Goal: Task Accomplishment & Management: Use online tool/utility

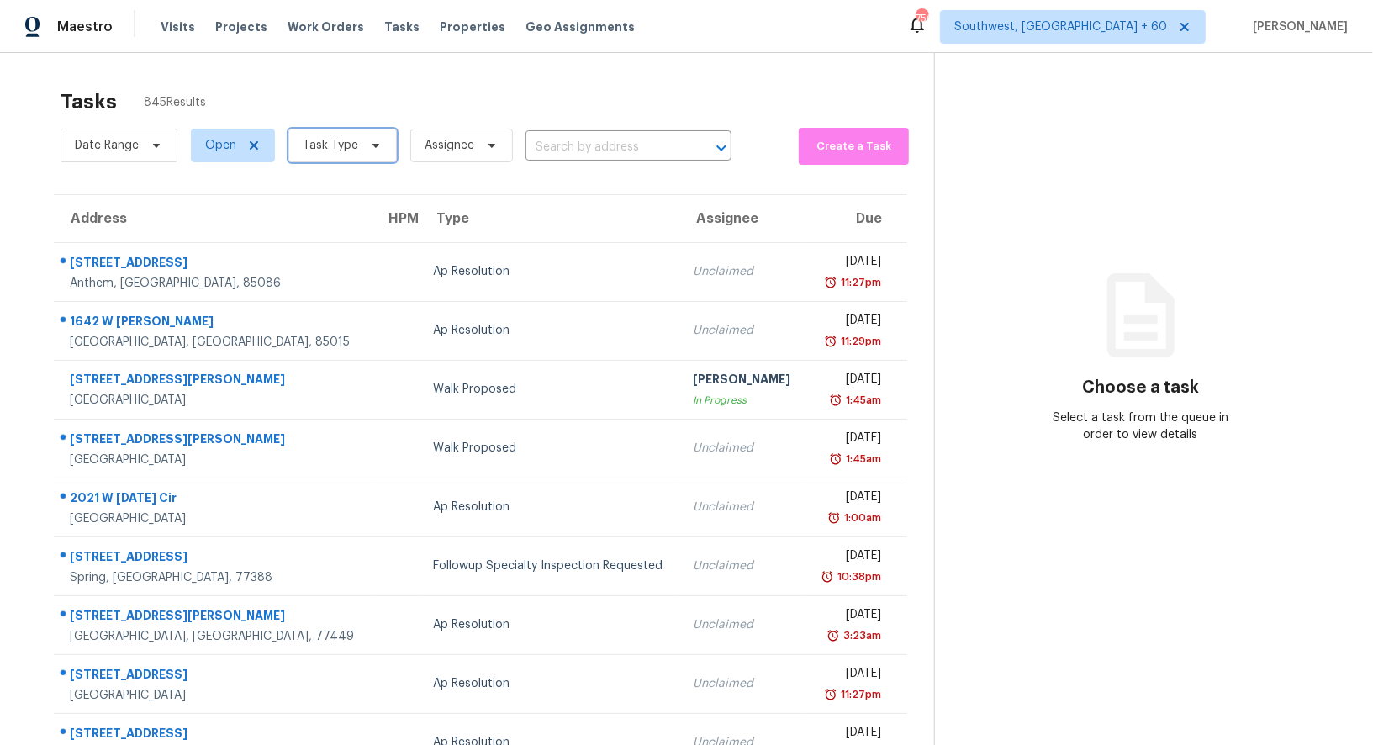
click at [350, 150] on span "Task Type" at bounding box center [330, 145] width 55 height 17
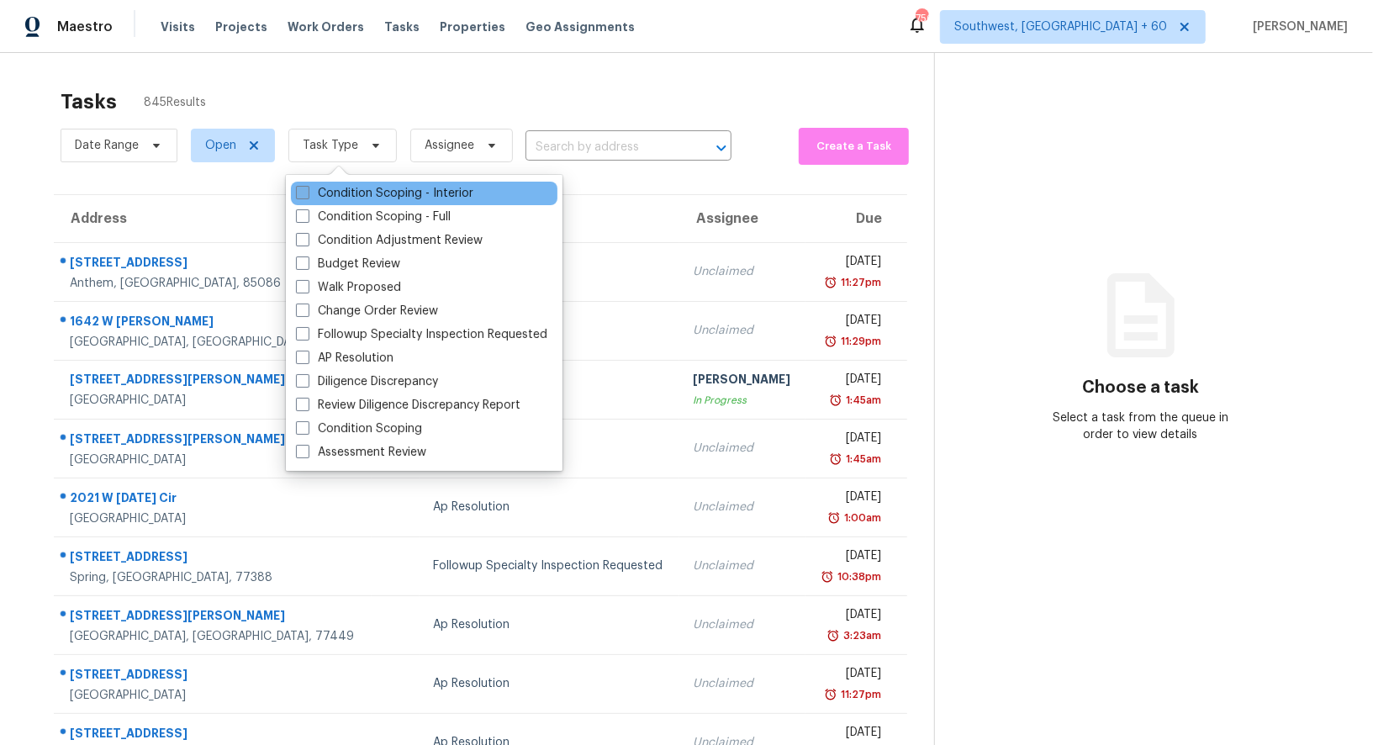
click at [346, 185] on label "Condition Scoping - Interior" at bounding box center [384, 193] width 177 height 17
click at [307, 185] on input "Condition Scoping - Interior" at bounding box center [301, 190] width 11 height 11
checkbox input "true"
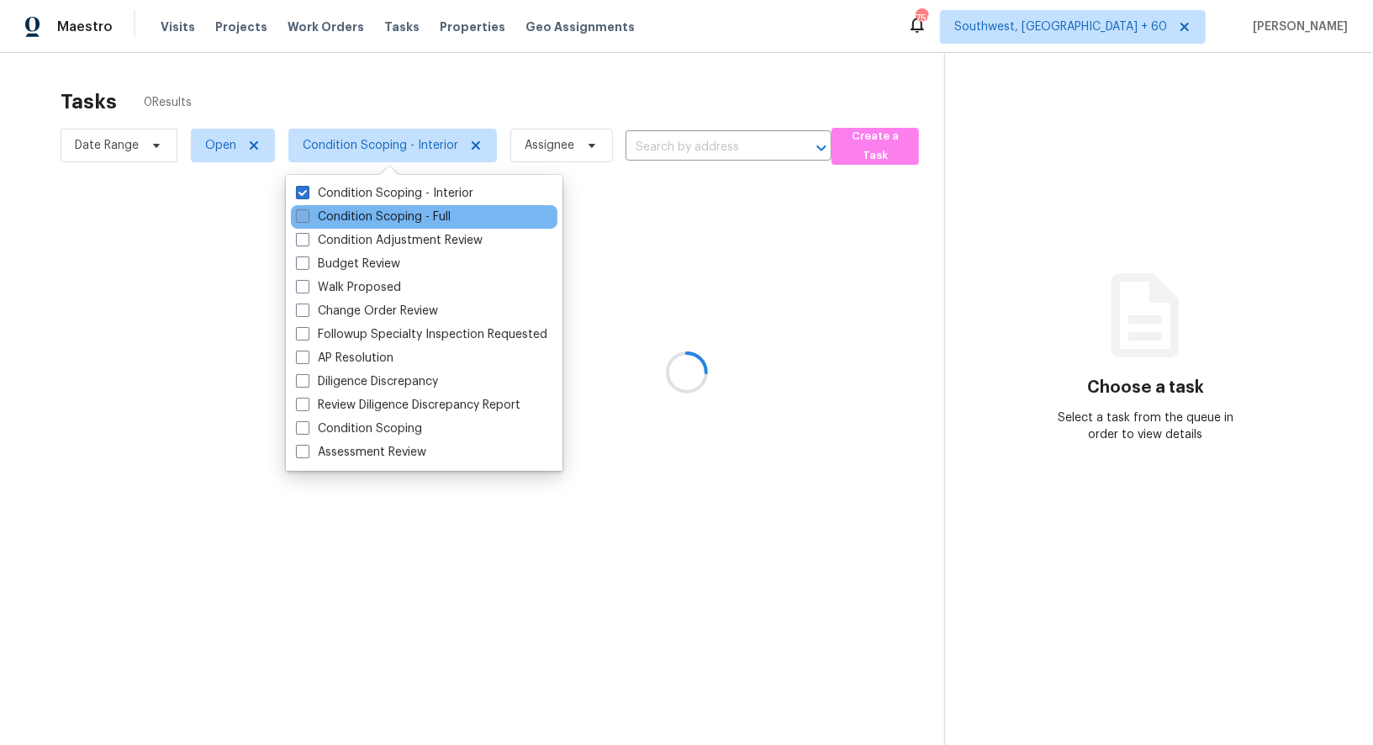
click at [351, 213] on label "Condition Scoping - Full" at bounding box center [373, 216] width 155 height 17
click at [307, 213] on input "Condition Scoping - Full" at bounding box center [301, 213] width 11 height 11
checkbox input "true"
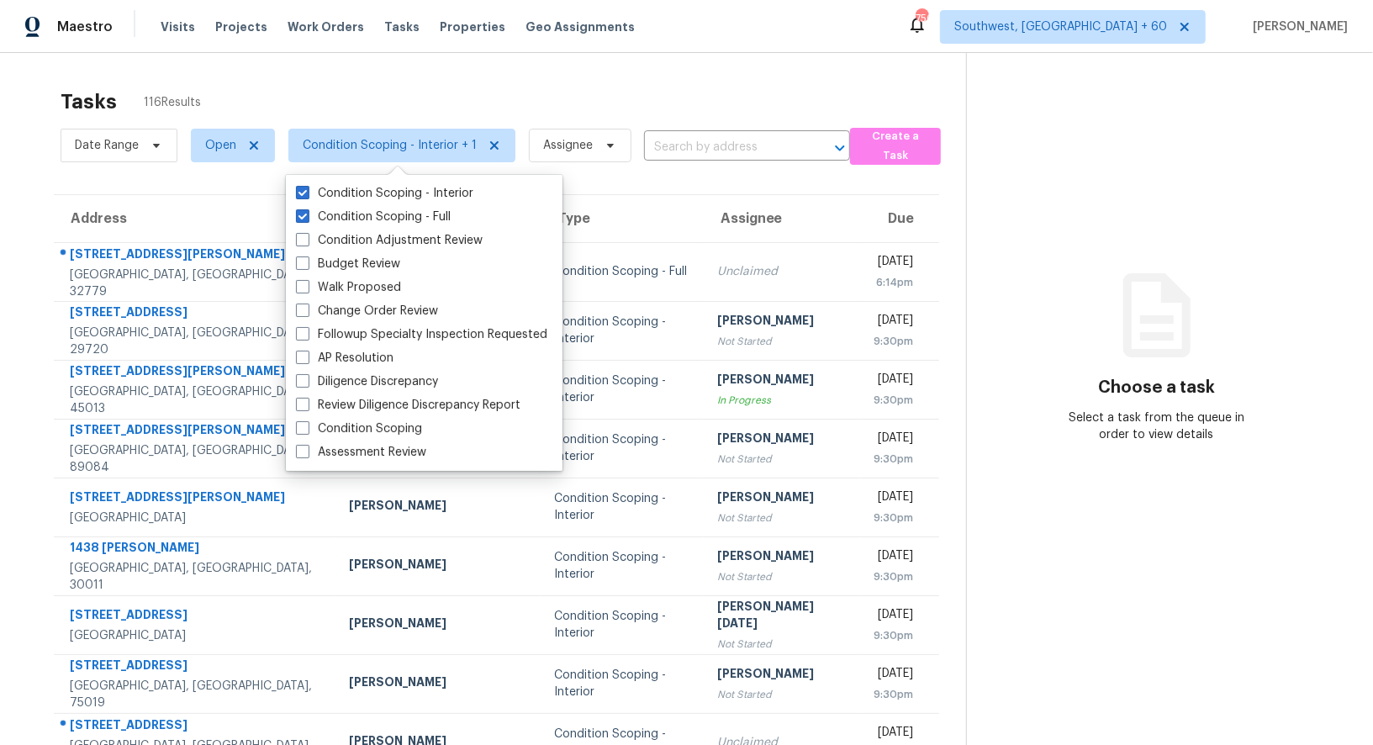
click at [639, 98] on div "Tasks 116 Results" at bounding box center [513, 102] width 905 height 44
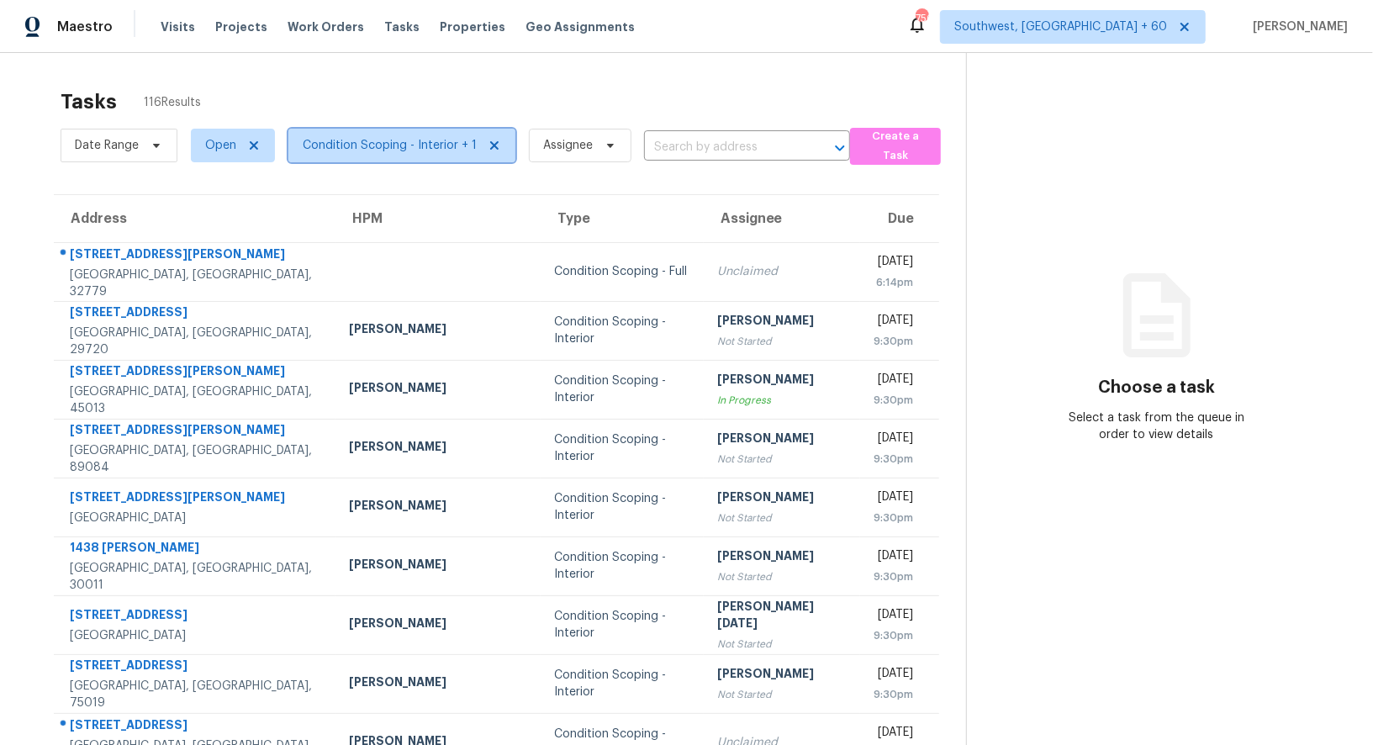
click at [372, 151] on span "Condition Scoping - Interior + 1" at bounding box center [390, 145] width 174 height 17
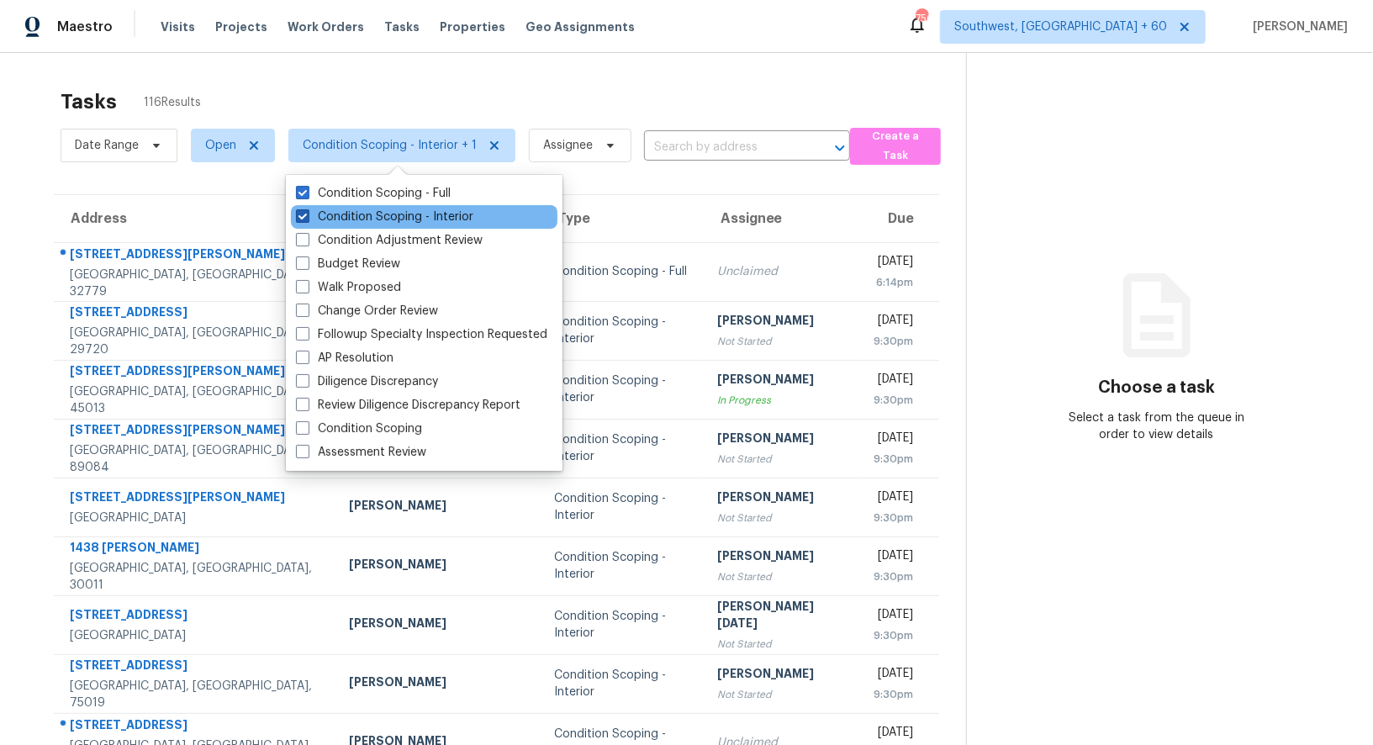
click at [374, 211] on label "Condition Scoping - Interior" at bounding box center [384, 216] width 177 height 17
click at [307, 211] on input "Condition Scoping - Interior" at bounding box center [301, 213] width 11 height 11
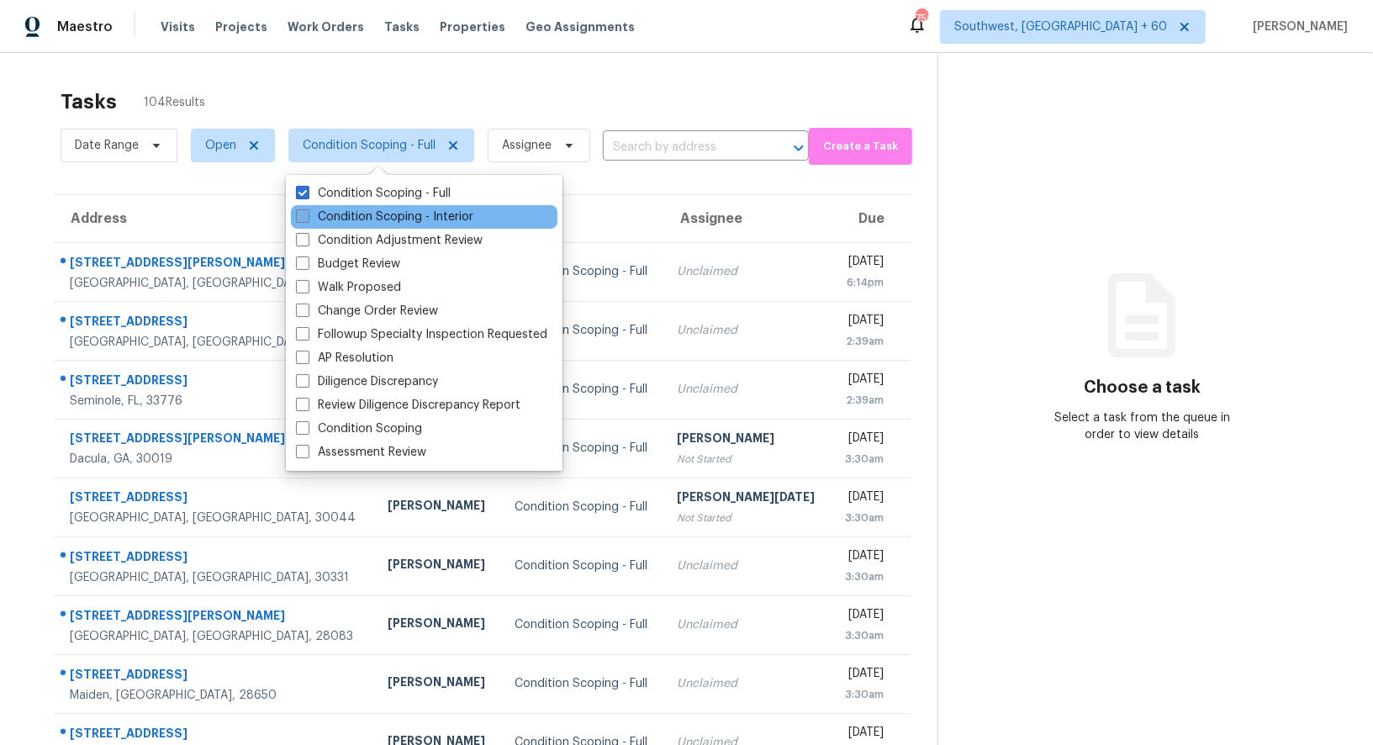
click at [374, 217] on label "Condition Scoping - Interior" at bounding box center [384, 216] width 177 height 17
click at [307, 217] on input "Condition Scoping - Interior" at bounding box center [301, 213] width 11 height 11
checkbox input "true"
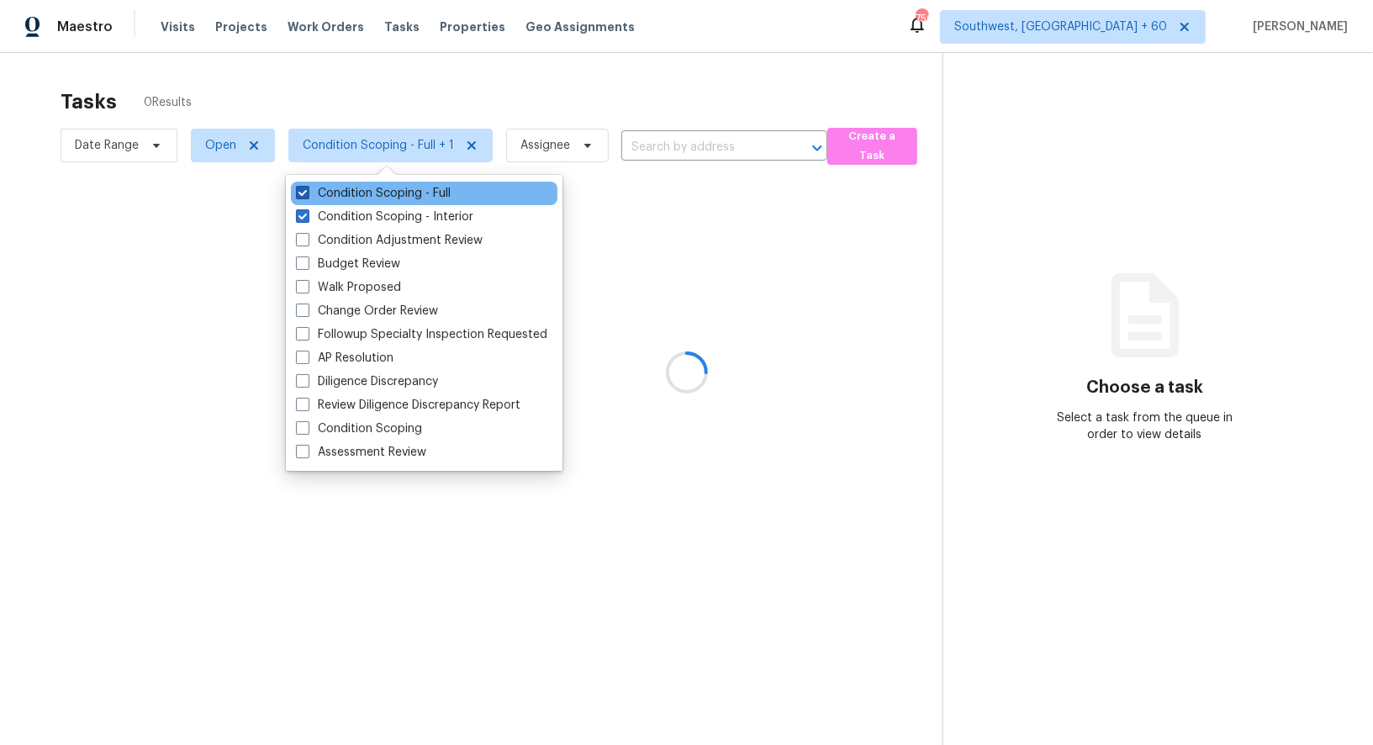
click at [381, 195] on label "Condition Scoping - Full" at bounding box center [373, 193] width 155 height 17
click at [307, 195] on input "Condition Scoping - Full" at bounding box center [301, 190] width 11 height 11
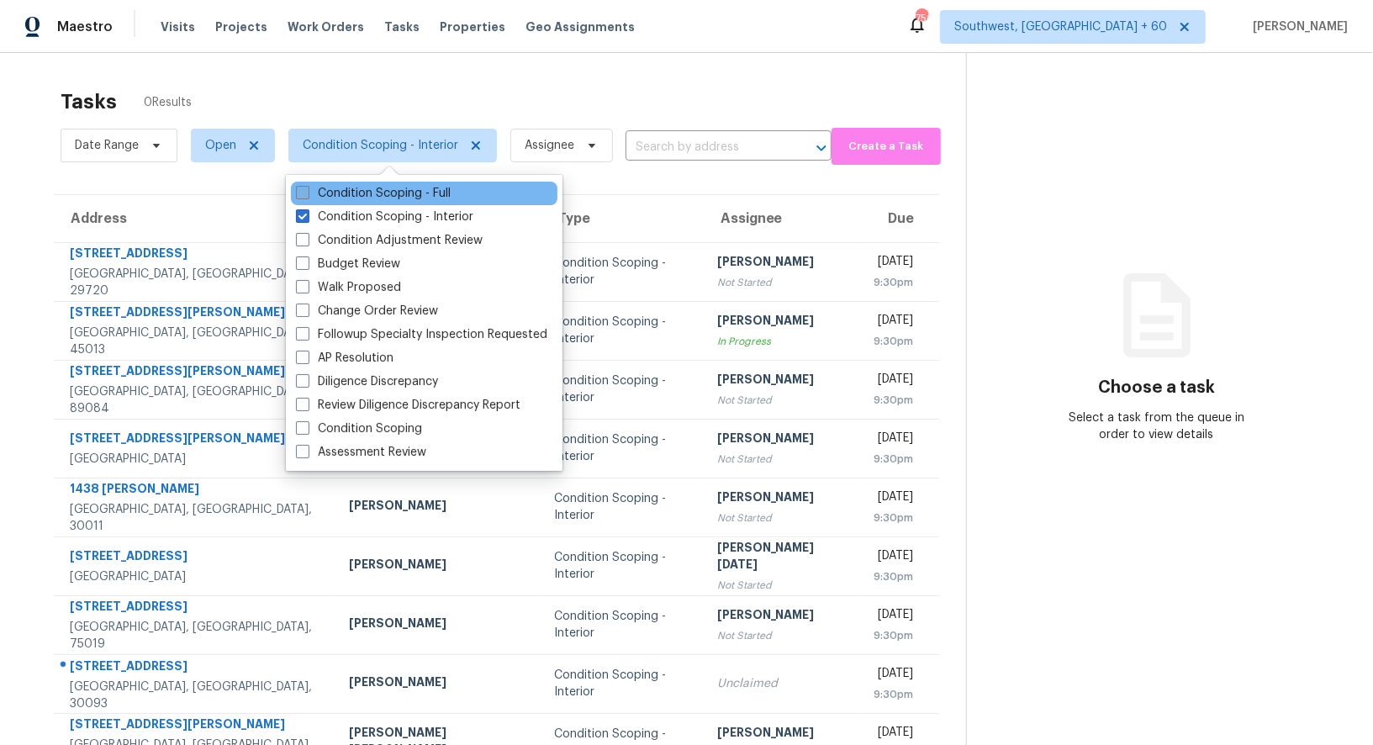
click at [403, 193] on label "Condition Scoping - Full" at bounding box center [373, 193] width 155 height 17
click at [307, 193] on input "Condition Scoping - Full" at bounding box center [301, 190] width 11 height 11
checkbox input "true"
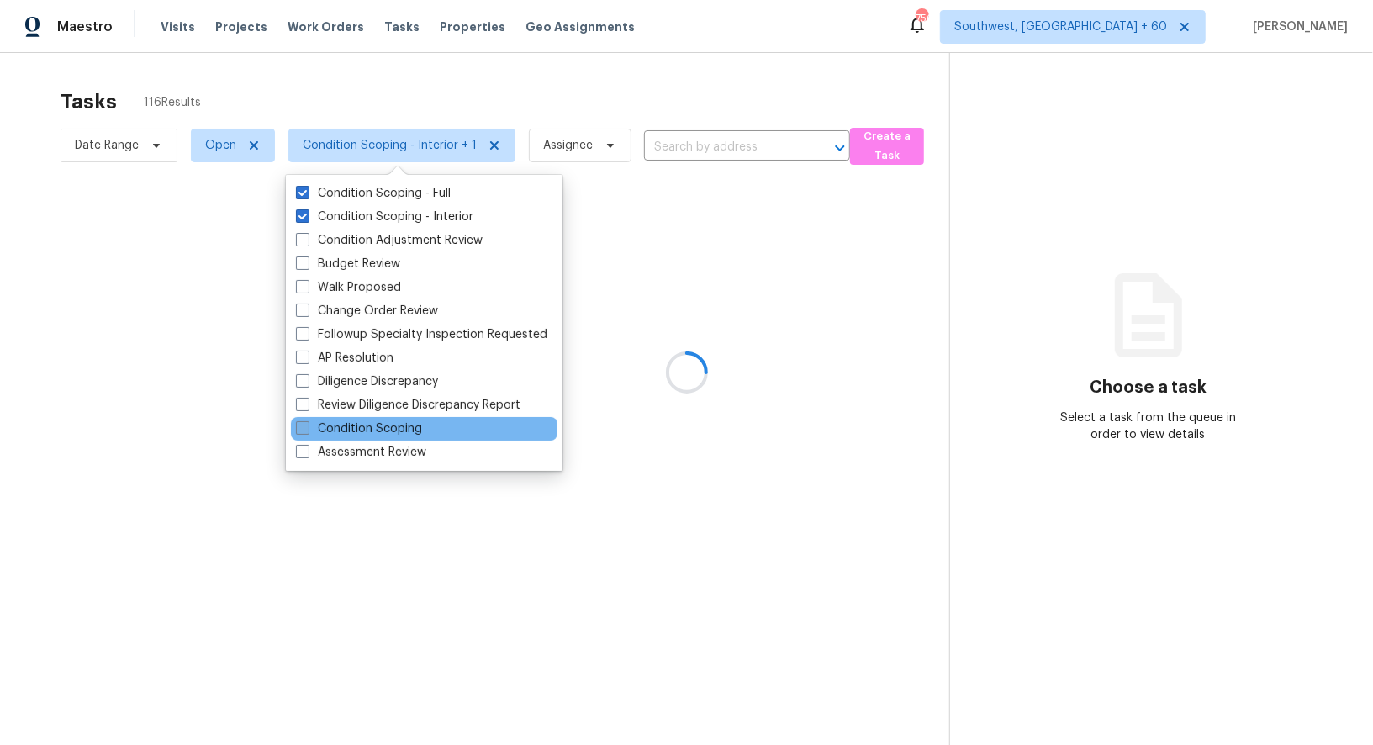
click at [367, 425] on label "Condition Scoping" at bounding box center [359, 428] width 126 height 17
click at [307, 425] on input "Condition Scoping" at bounding box center [301, 425] width 11 height 11
checkbox input "true"
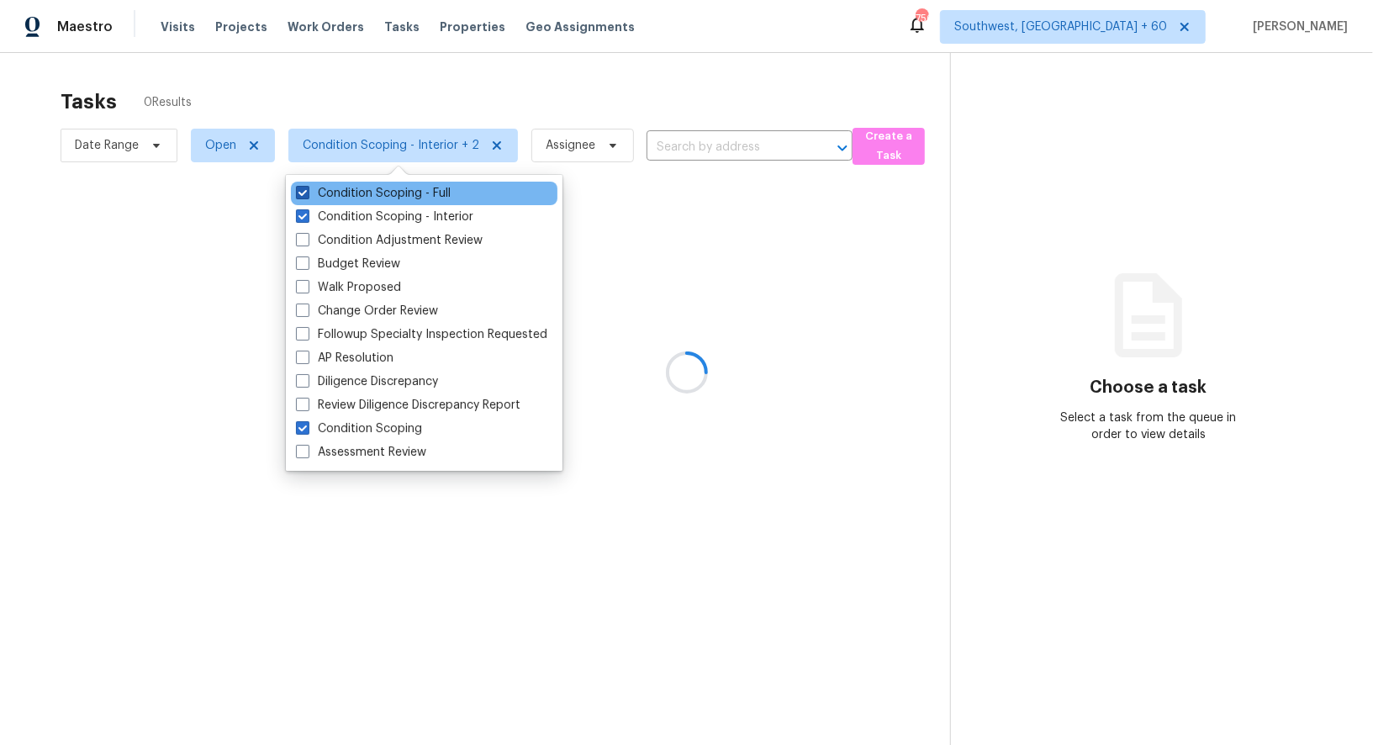
click at [361, 188] on label "Condition Scoping - Full" at bounding box center [373, 193] width 155 height 17
click at [307, 188] on input "Condition Scoping - Full" at bounding box center [301, 190] width 11 height 11
checkbox input "false"
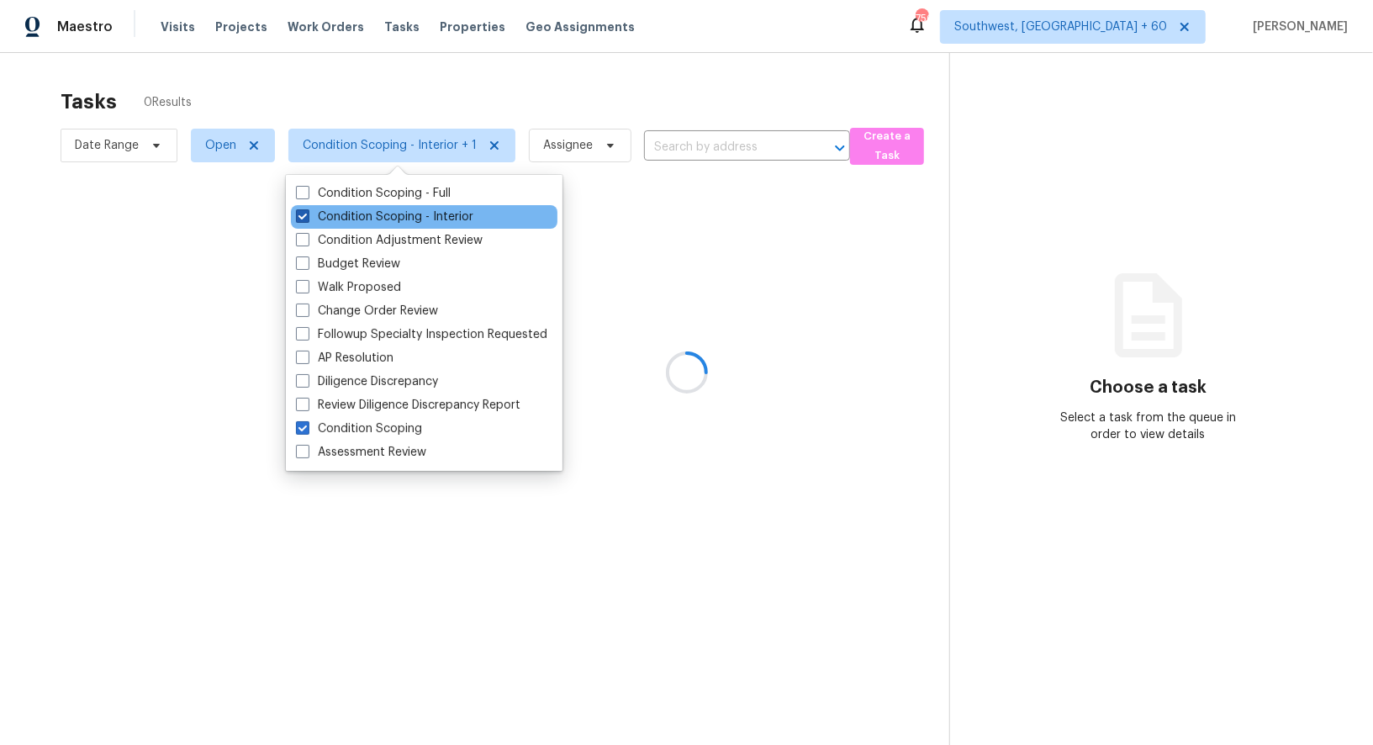
click at [361, 209] on label "Condition Scoping - Interior" at bounding box center [384, 216] width 177 height 17
click at [307, 209] on input "Condition Scoping - Interior" at bounding box center [301, 213] width 11 height 11
checkbox input "false"
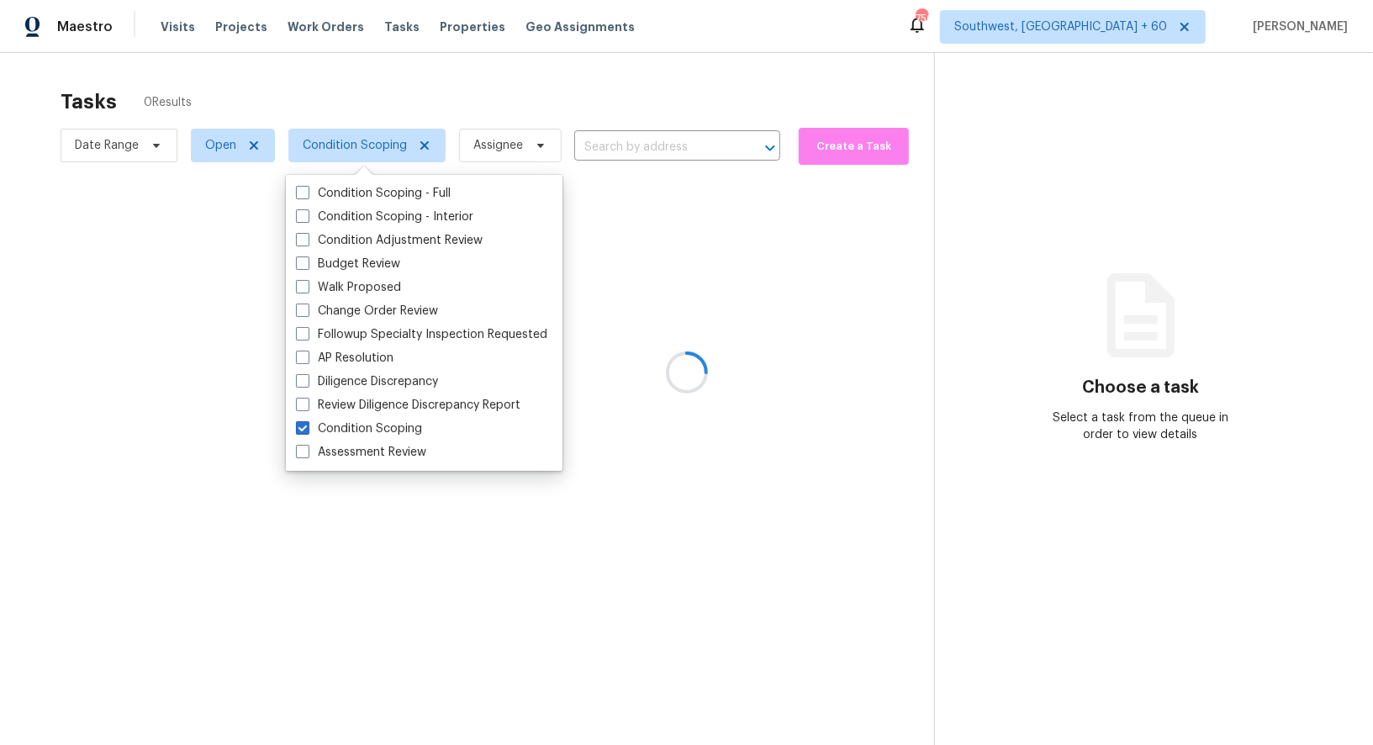
click at [577, 71] on div at bounding box center [686, 372] width 1373 height 745
